Goal: Task Accomplishment & Management: Use online tool/utility

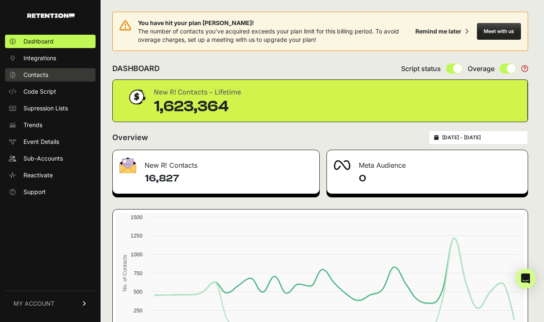
click at [36, 75] on span "Contacts" at bounding box center [35, 75] width 25 height 8
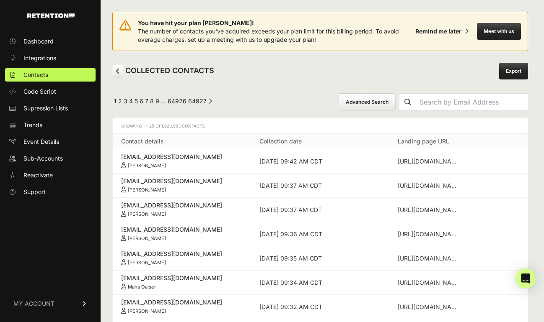
click at [359, 97] on button "Advanced Search" at bounding box center [366, 102] width 57 height 18
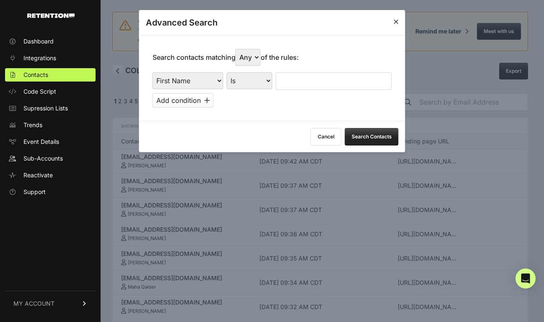
click at [169, 64] on div "Search contacts matching Any All of the rules: First Name Last Name State City …" at bounding box center [272, 78] width 266 height 86
select select "landing_page_domain"
select select "contains"
click at [295, 78] on input "text" at bounding box center [334, 81] width 116 height 18
type input "preborn"
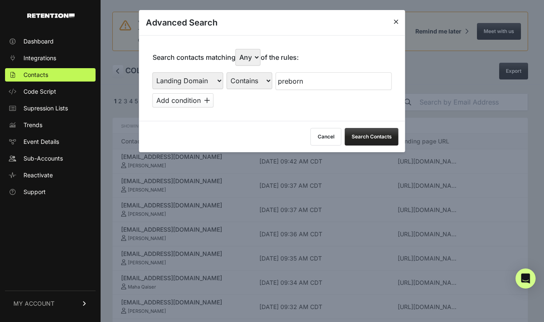
click at [380, 130] on button "Search Contacts" at bounding box center [372, 137] width 54 height 18
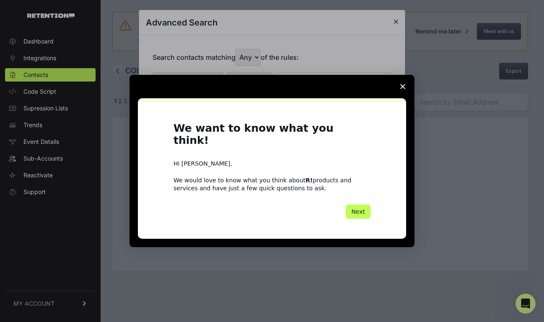
click at [360, 205] on button "Next" at bounding box center [357, 212] width 25 height 14
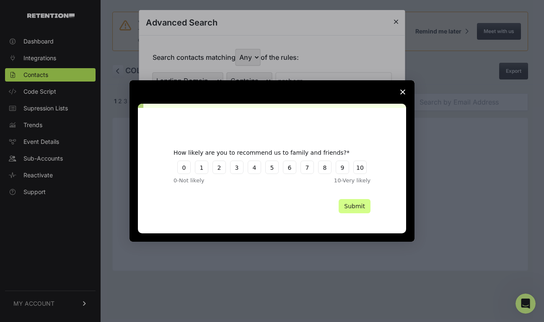
click at [403, 91] on polygon "Close survey" at bounding box center [402, 92] width 5 height 5
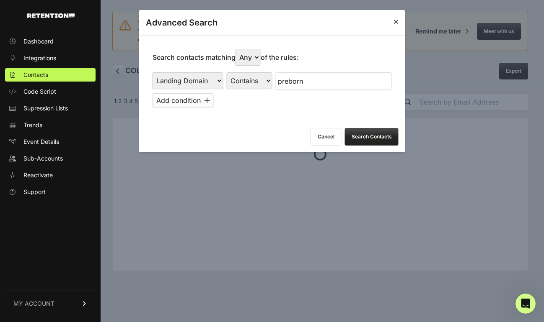
click at [393, 19] on icon at bounding box center [395, 21] width 5 height 7
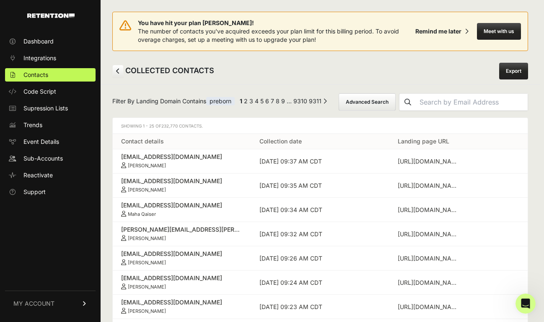
click at [519, 68] on link "Export" at bounding box center [513, 71] width 29 height 17
